Goal: Task Accomplishment & Management: Use online tool/utility

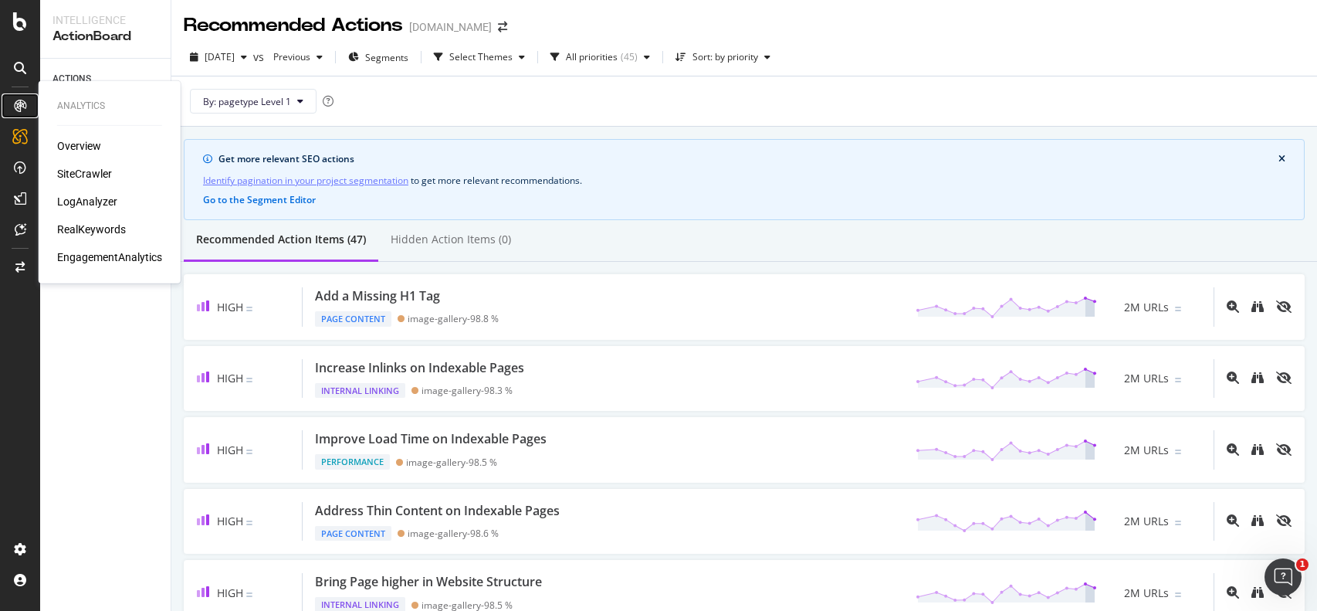
click at [16, 107] on icon at bounding box center [20, 106] width 12 height 12
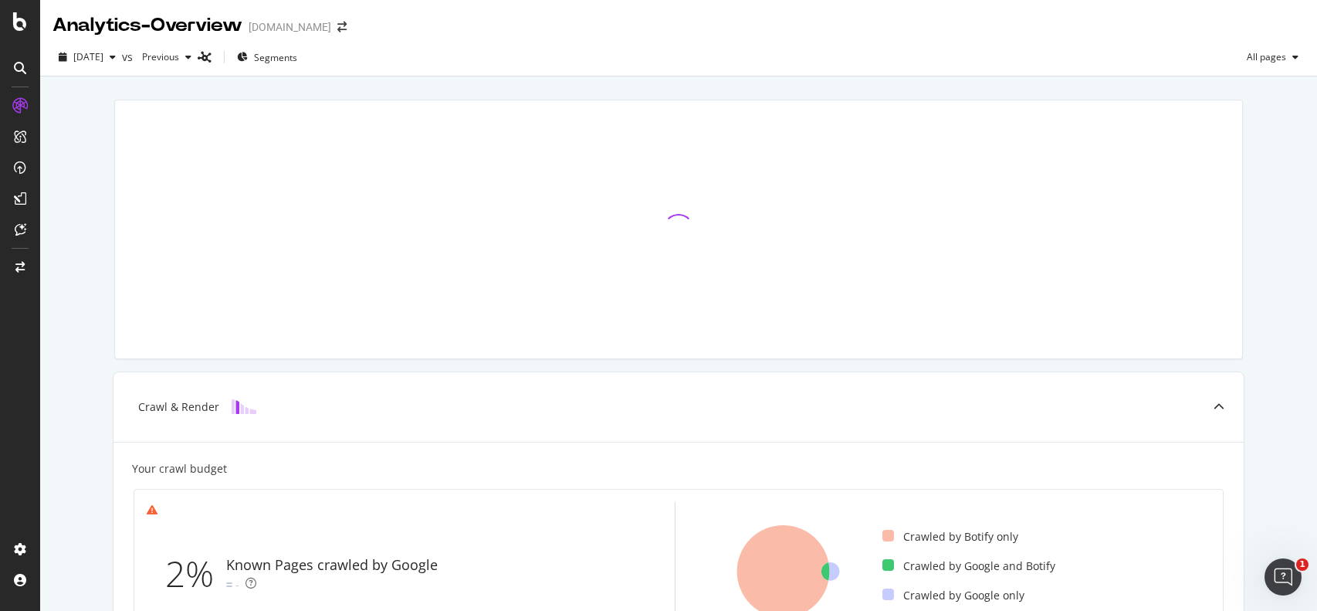
click at [318, 33] on div "[DOMAIN_NAME]" at bounding box center [290, 26] width 83 height 15
click at [288, 22] on div "[DOMAIN_NAME]" at bounding box center [290, 26] width 83 height 15
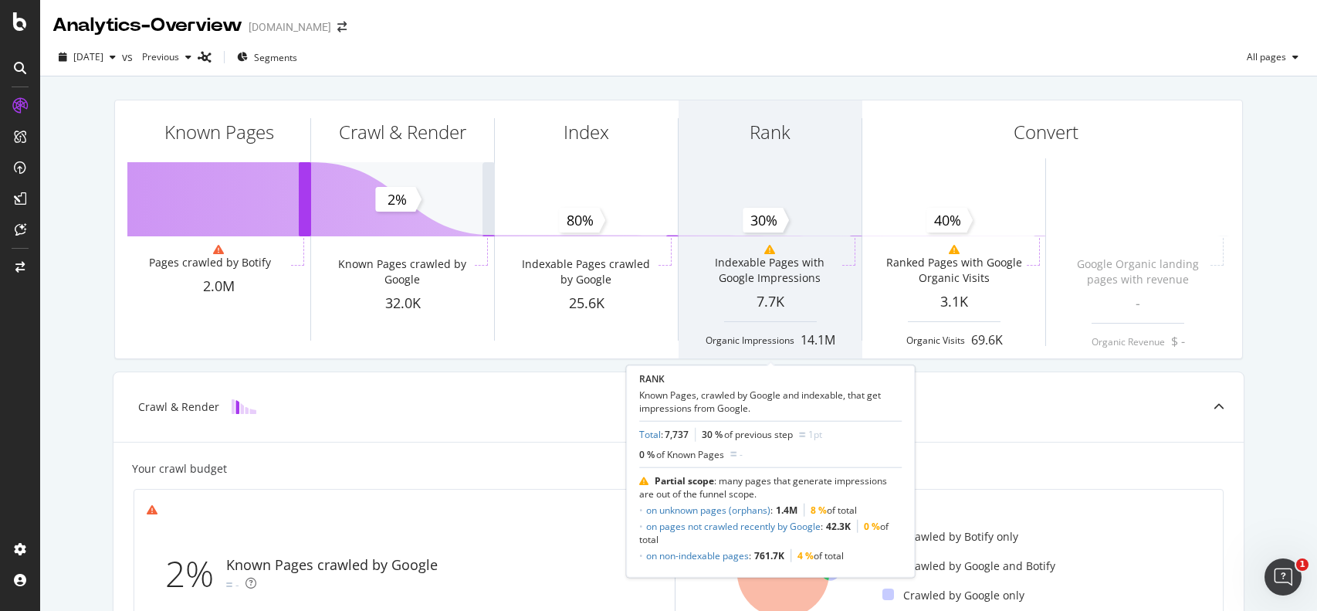
click at [825, 290] on div "Indexable Pages with Google Impressions" at bounding box center [769, 268] width 138 height 48
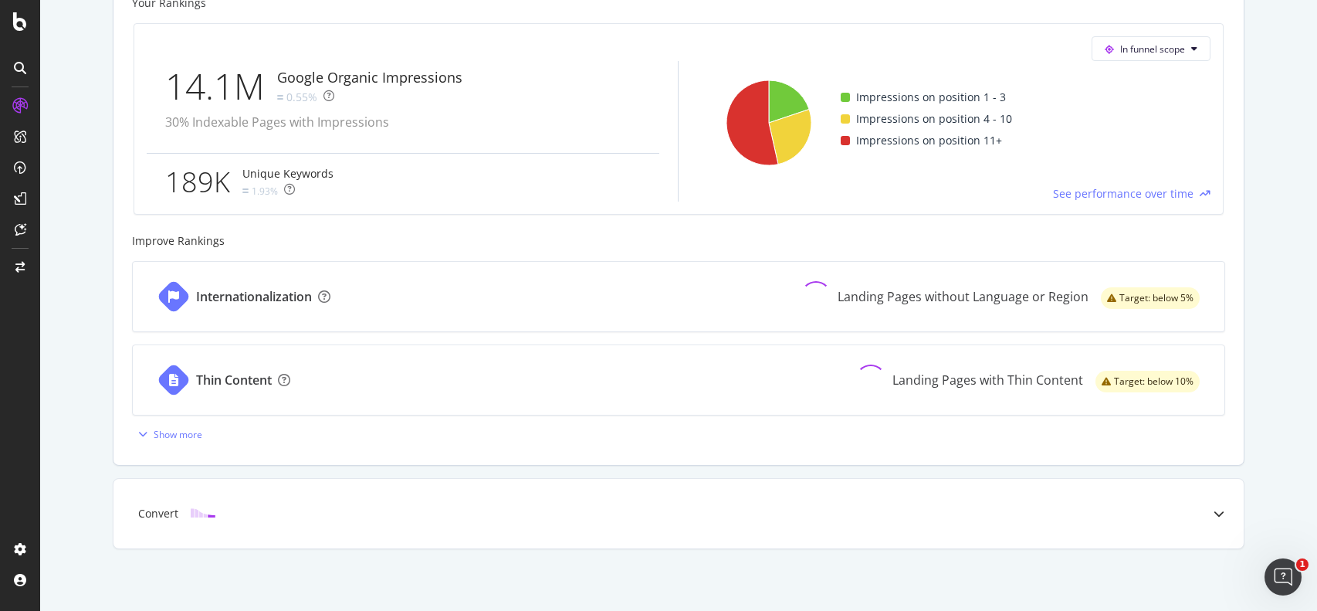
scroll to position [664, 0]
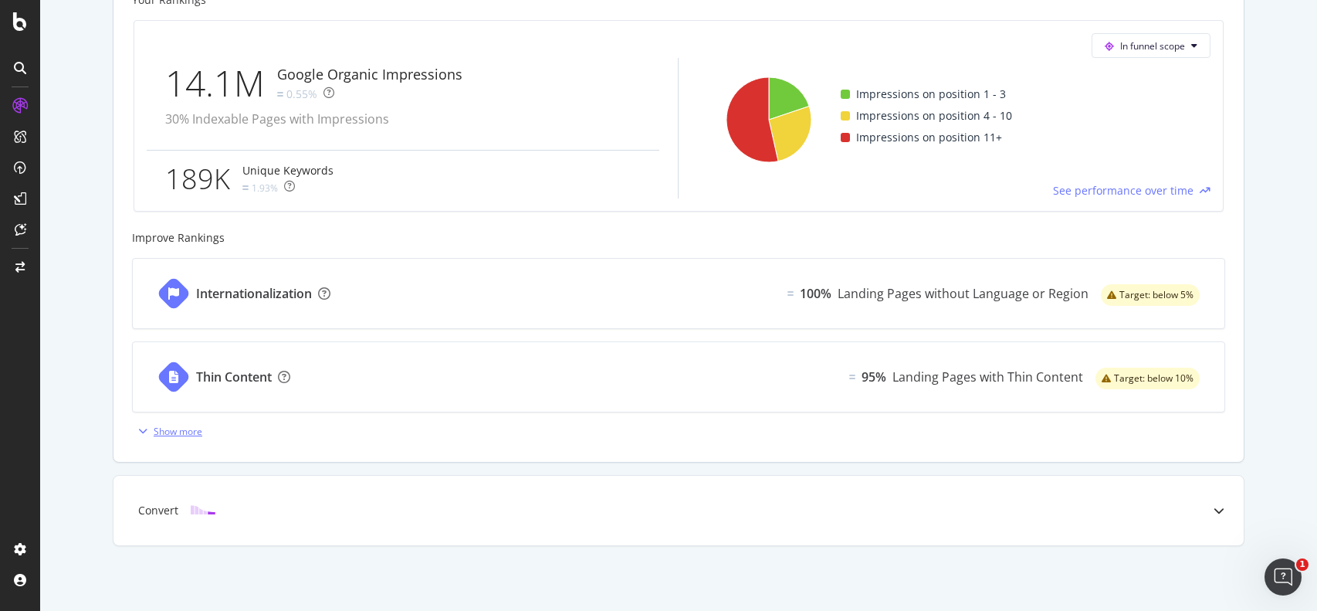
click at [150, 432] on div "button" at bounding box center [143, 430] width 22 height 9
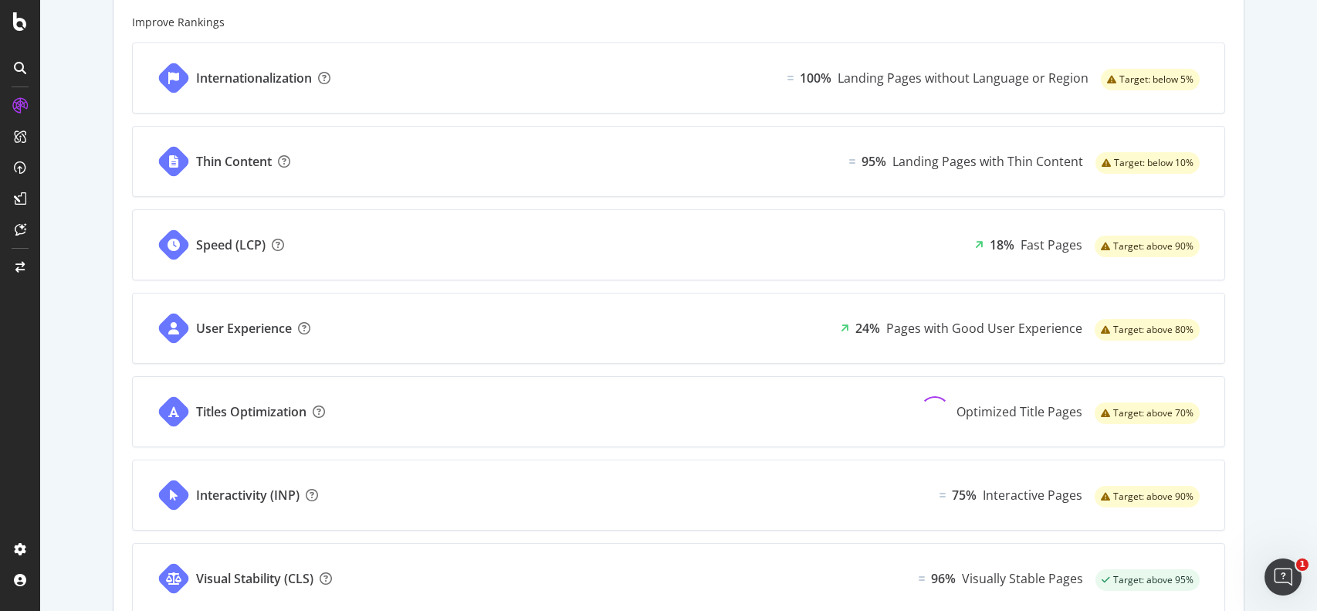
scroll to position [880, 0]
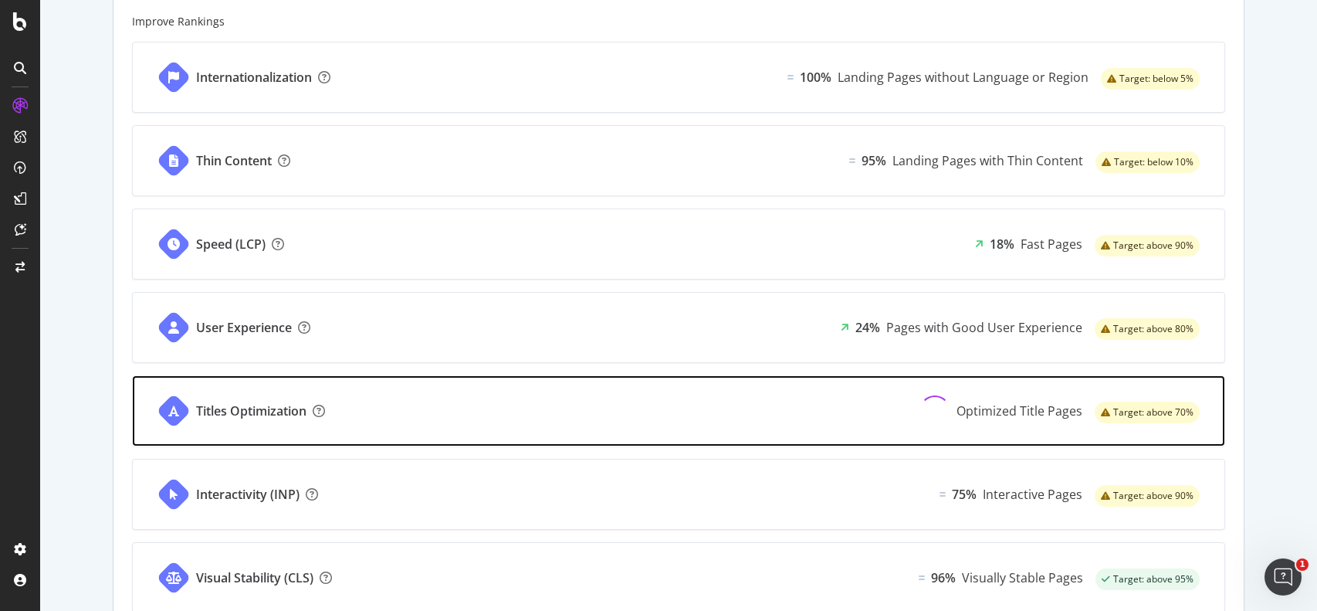
click at [565, 403] on div "Titles Optimization Optimized Title Pages Target: above 70%" at bounding box center [679, 411] width 1092 height 70
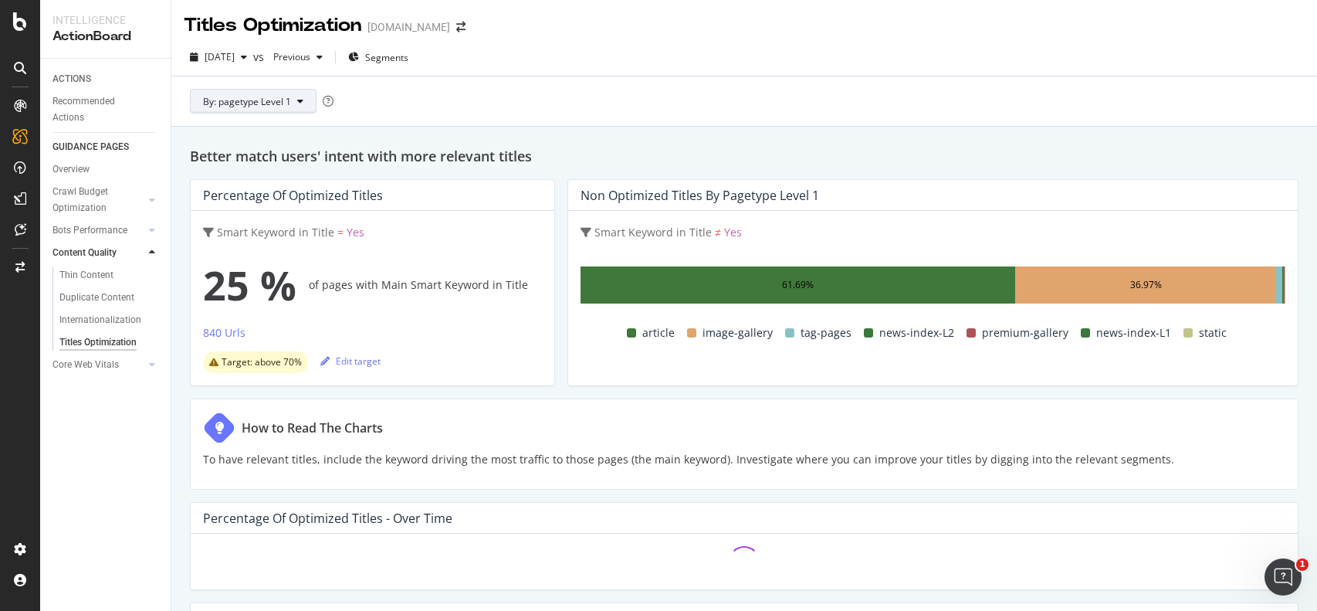
click at [300, 103] on icon at bounding box center [300, 101] width 6 height 9
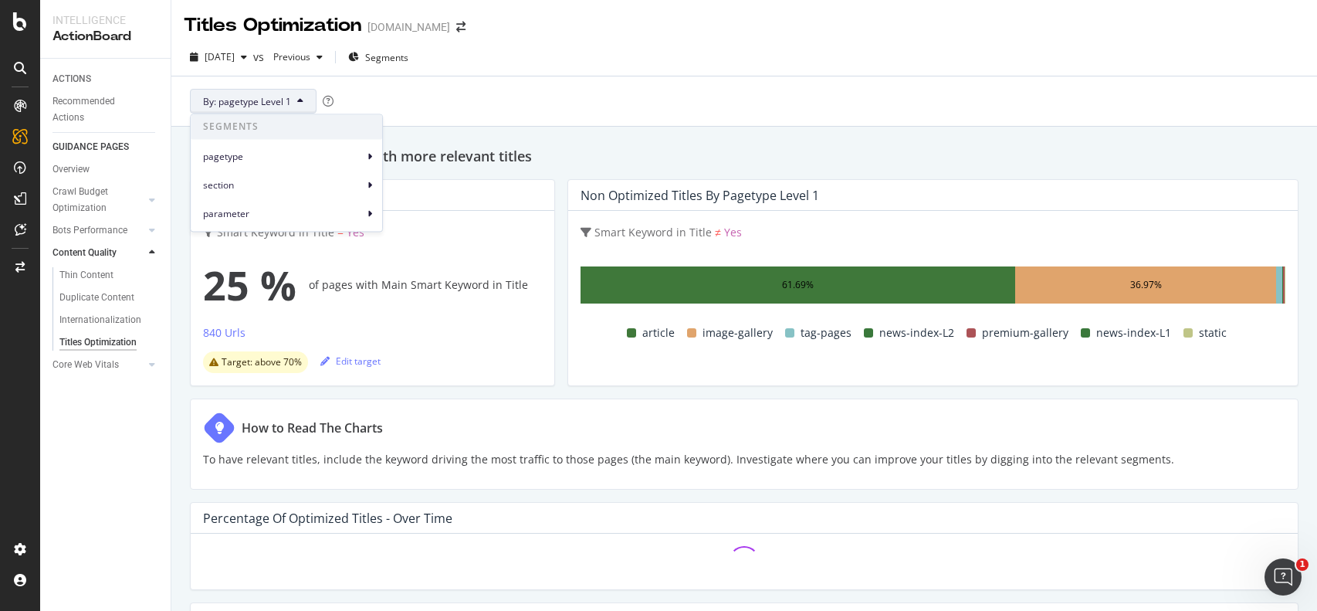
click at [557, 119] on div "By: pagetype Level 1" at bounding box center [744, 100] width 1121 height 49
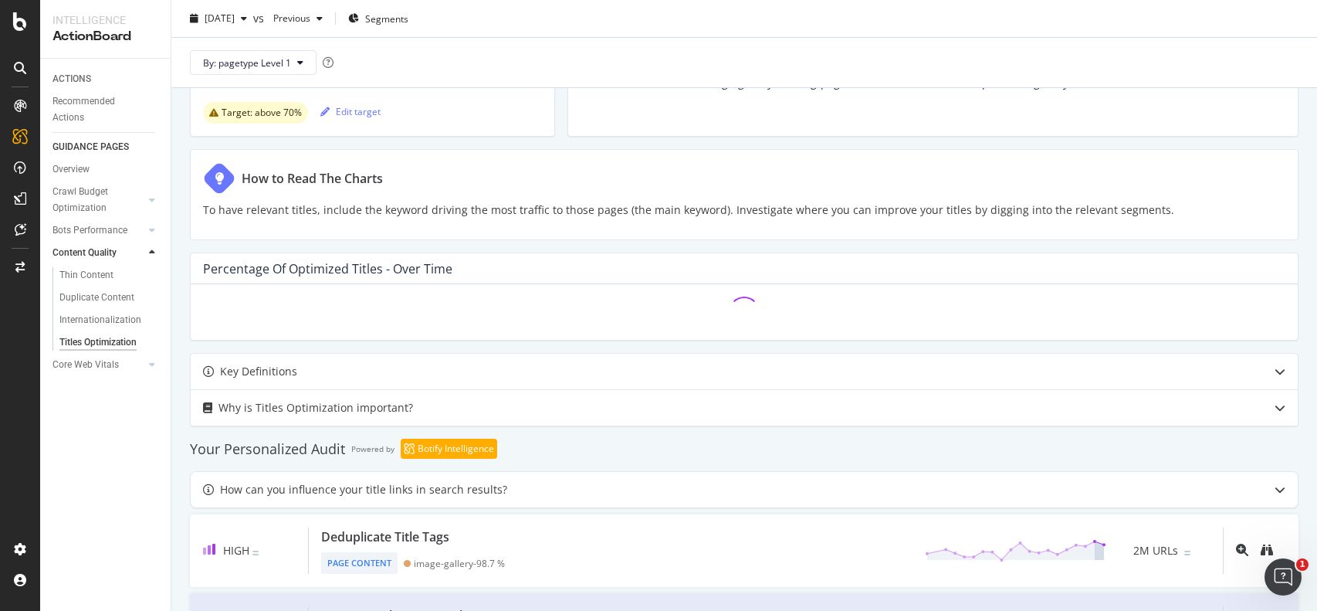
scroll to position [412, 0]
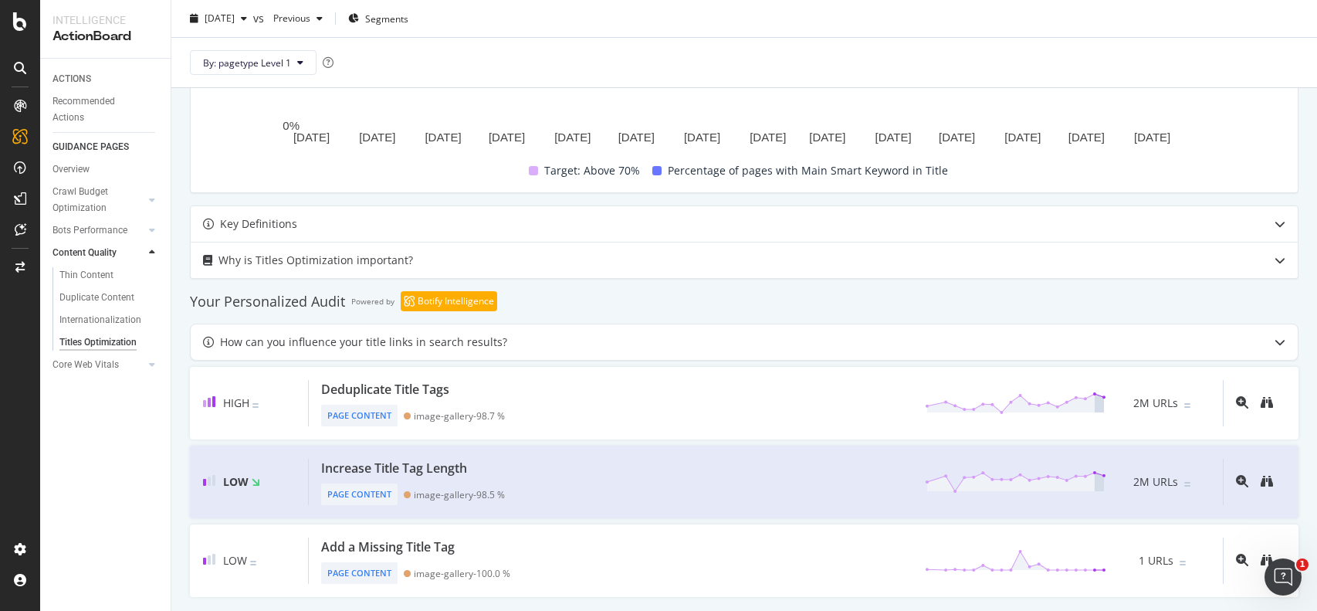
scroll to position [566, 0]
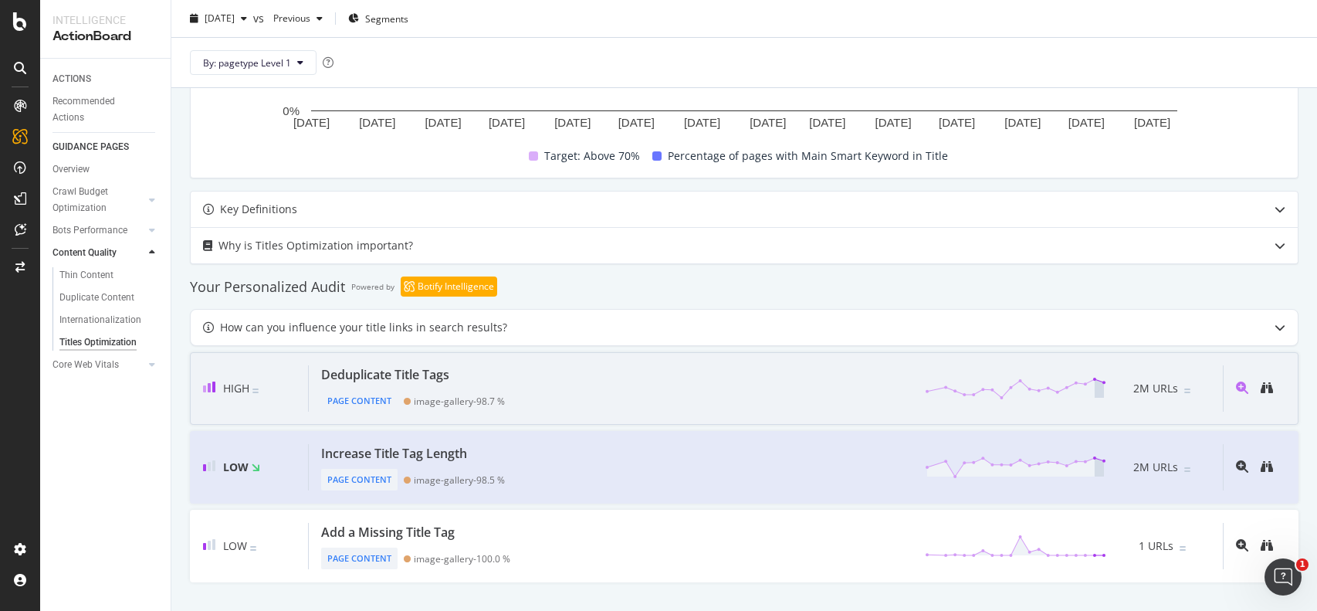
click at [739, 390] on div "Deduplicate Title Tags Page Content image-gallery - 98.7 % 2M URLs" at bounding box center [766, 388] width 914 height 46
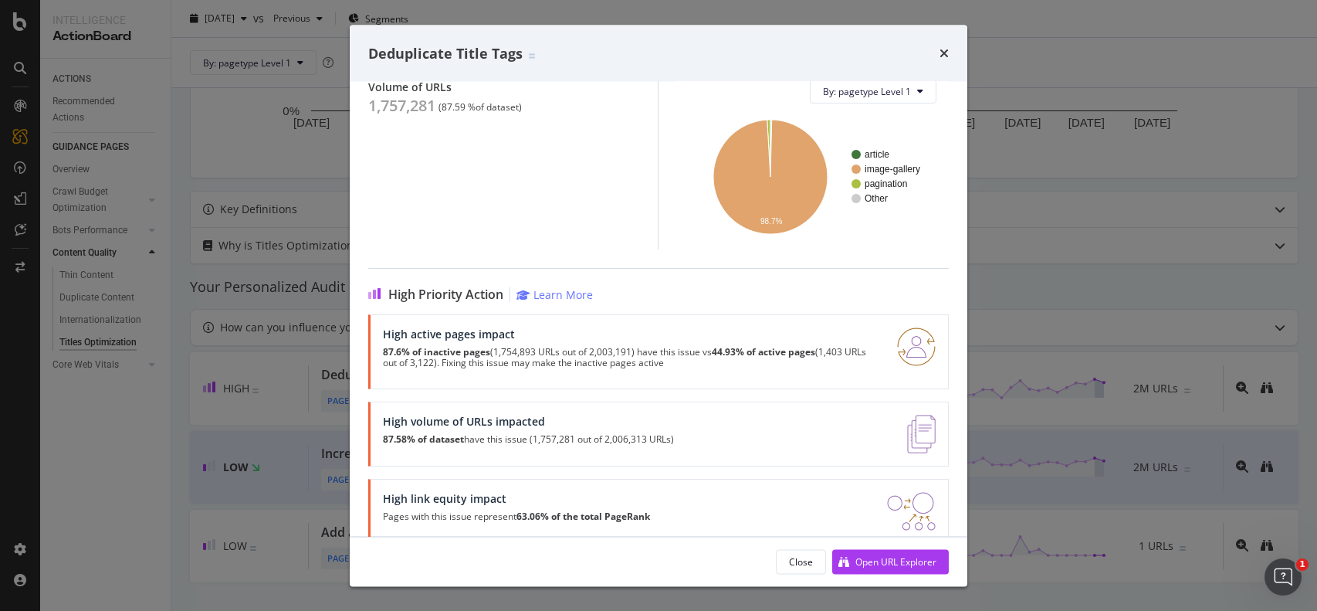
scroll to position [216, 0]
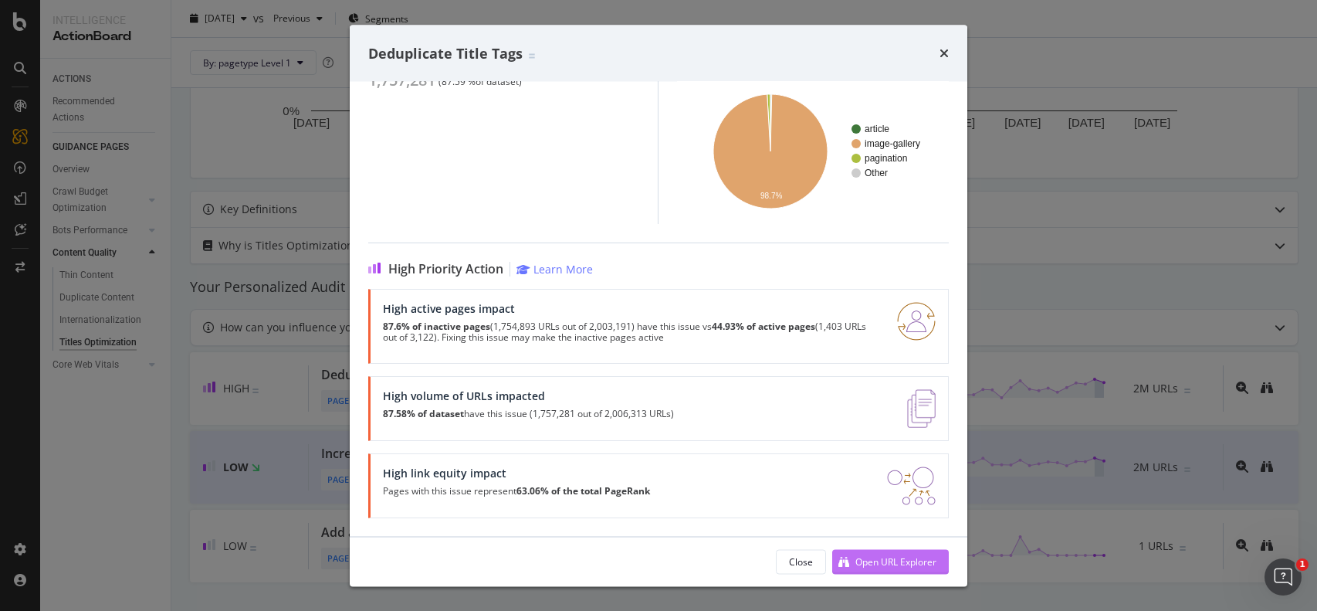
click at [880, 569] on div "Open URL Explorer" at bounding box center [884, 561] width 104 height 23
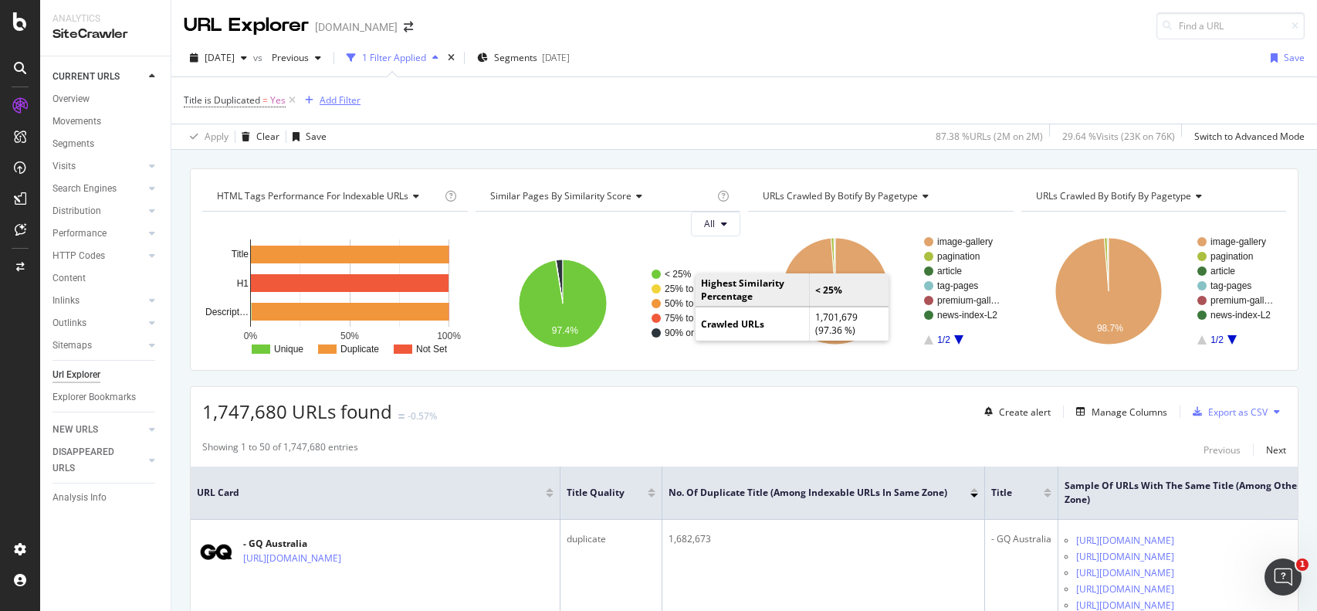
click at [334, 91] on button "Add Filter" at bounding box center [330, 100] width 62 height 19
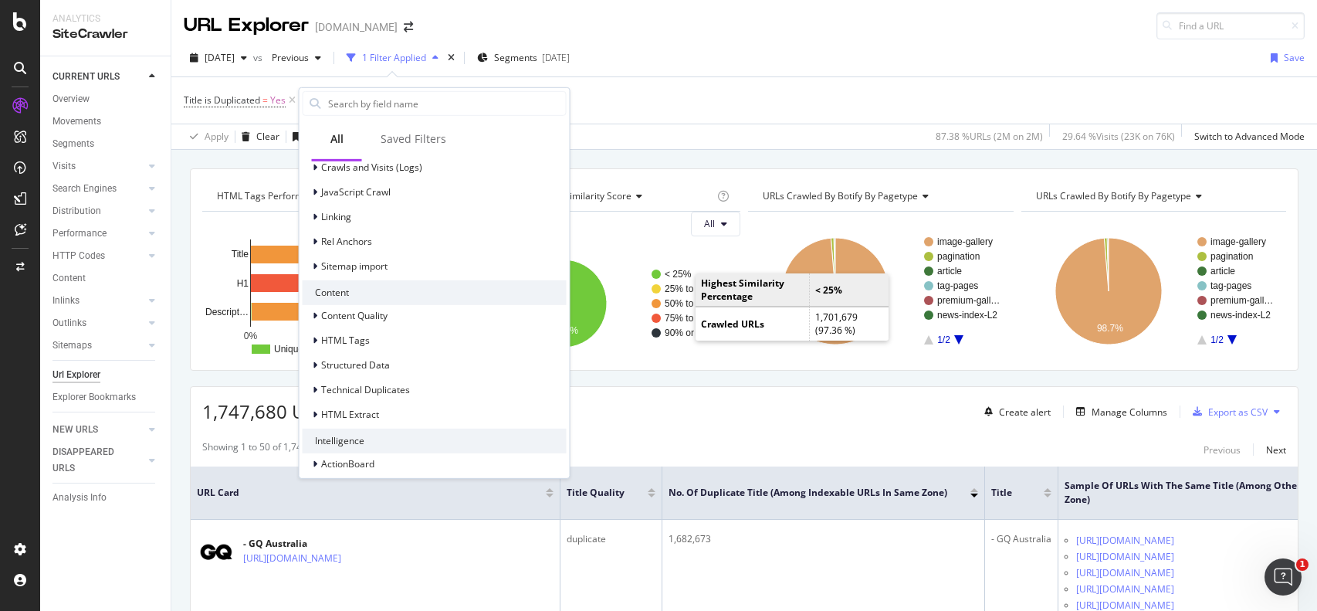
scroll to position [487, 0]
click at [445, 96] on input "text" at bounding box center [446, 103] width 239 height 23
type input "depth"
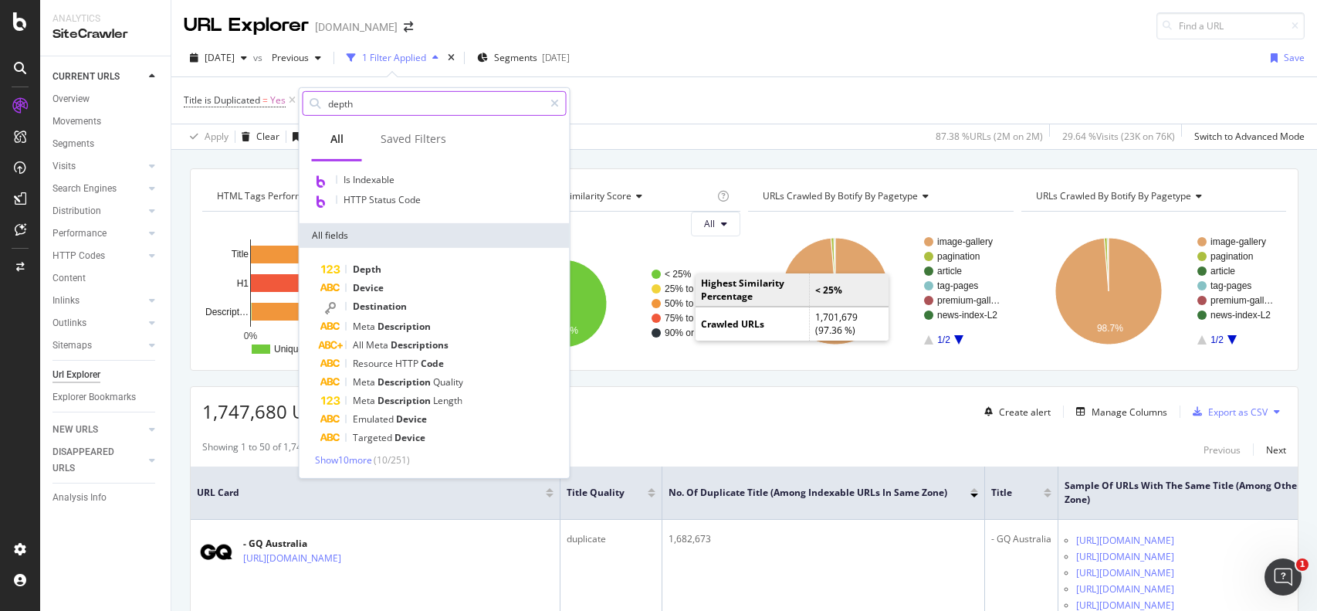
scroll to position [0, 0]
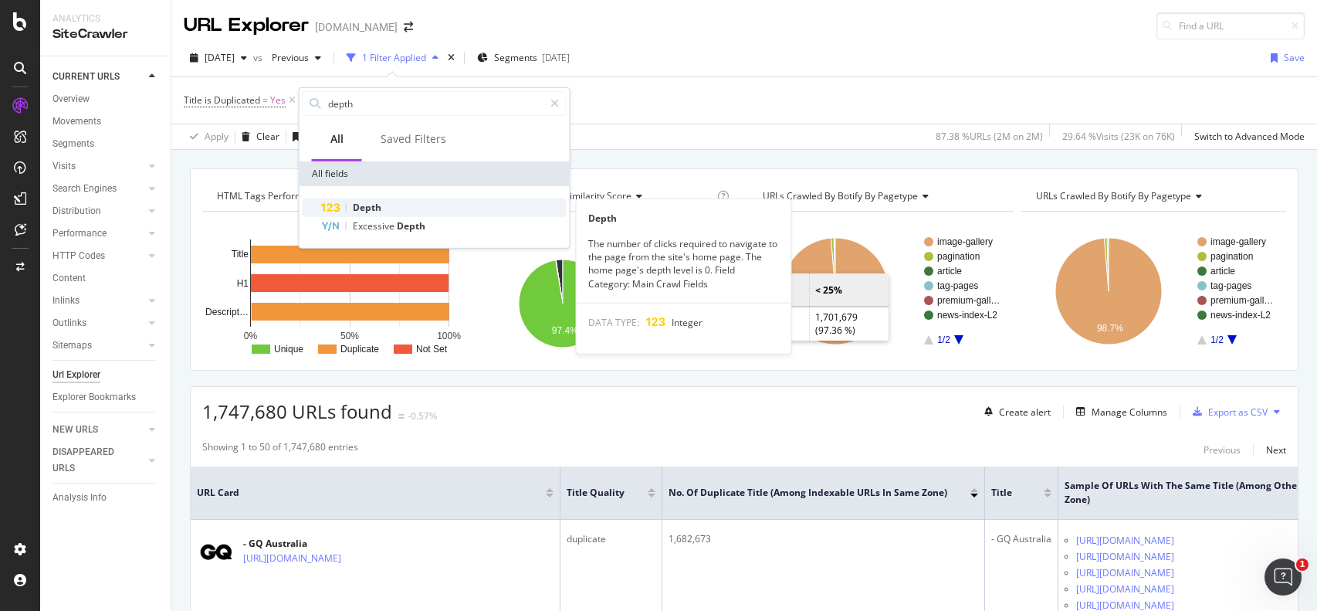
click at [405, 200] on div "Depth" at bounding box center [444, 207] width 246 height 19
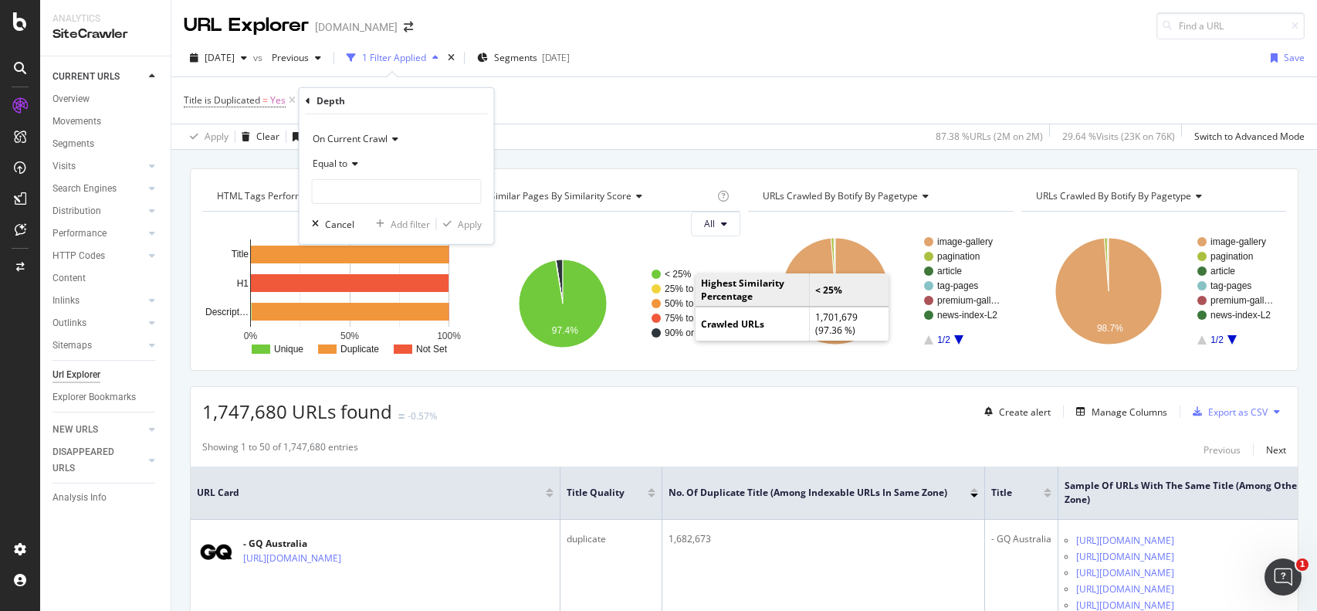
click at [342, 163] on span "Equal to" at bounding box center [330, 163] width 35 height 13
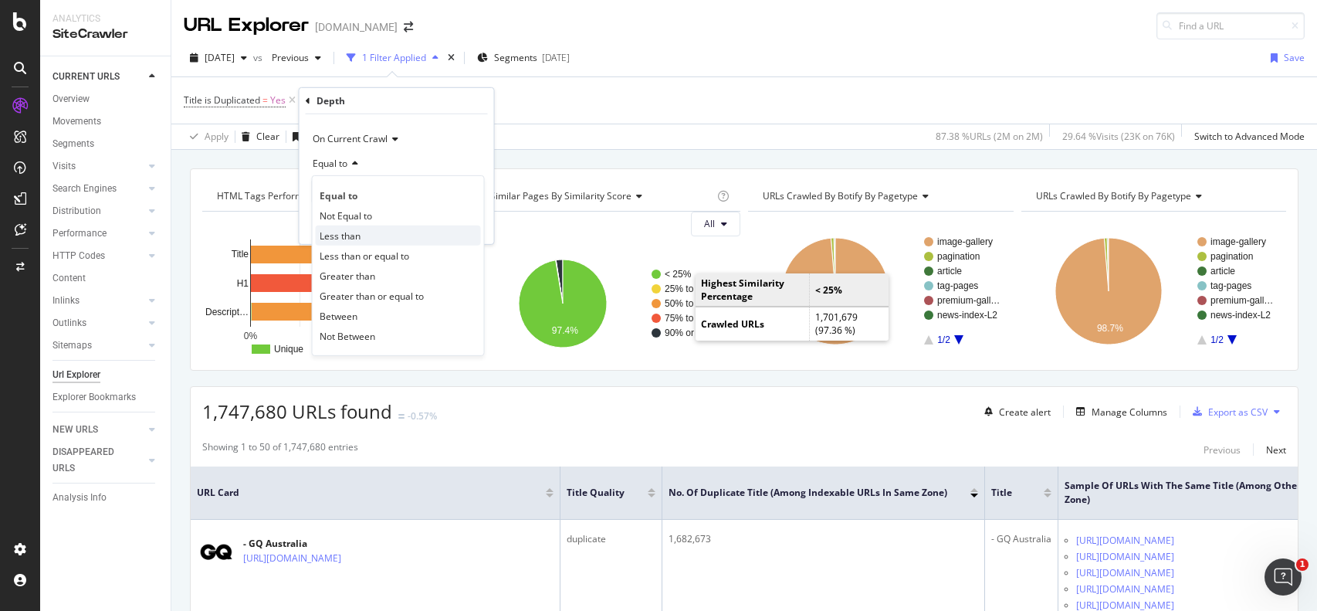
click at [360, 236] on span "Less than" at bounding box center [340, 235] width 41 height 13
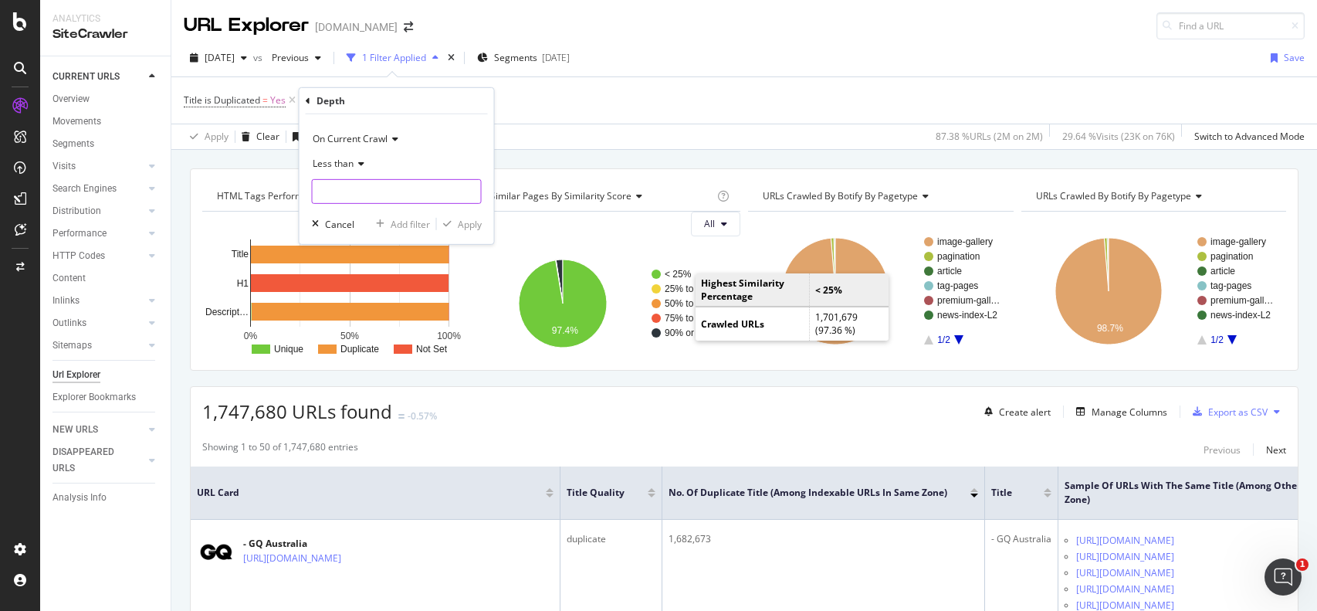
click at [360, 188] on input "number" at bounding box center [397, 191] width 170 height 25
type input "4"
click at [459, 223] on div "Apply" at bounding box center [470, 223] width 24 height 13
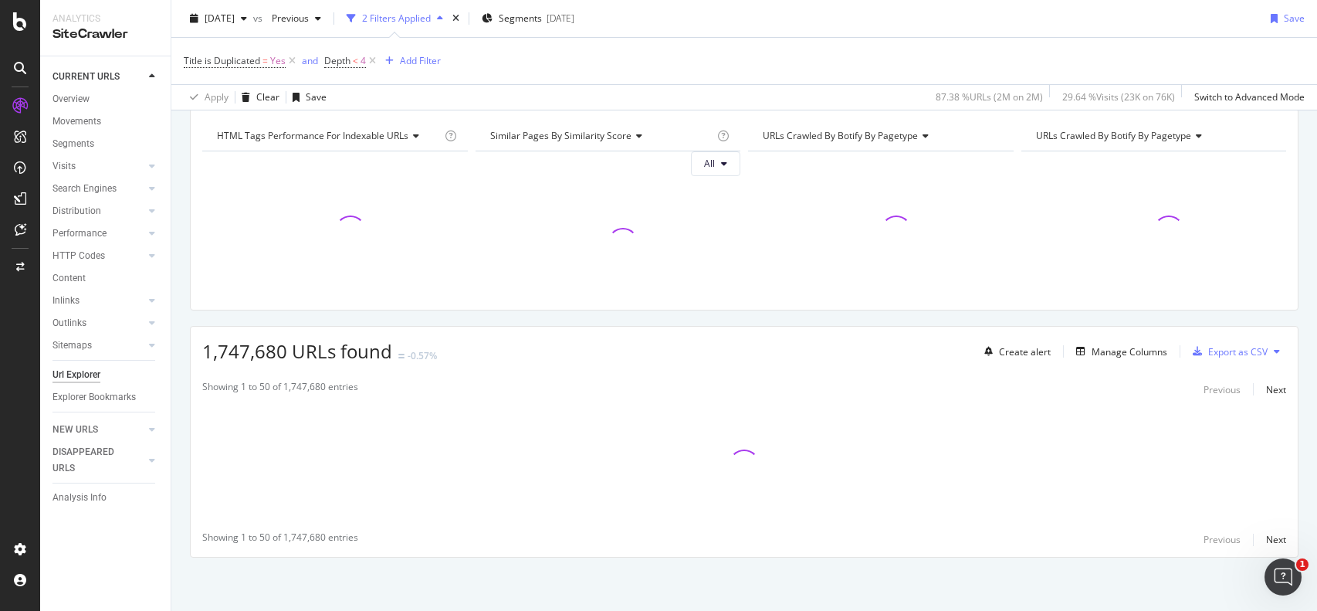
scroll to position [59, 0]
